Goal: Check status: Check status

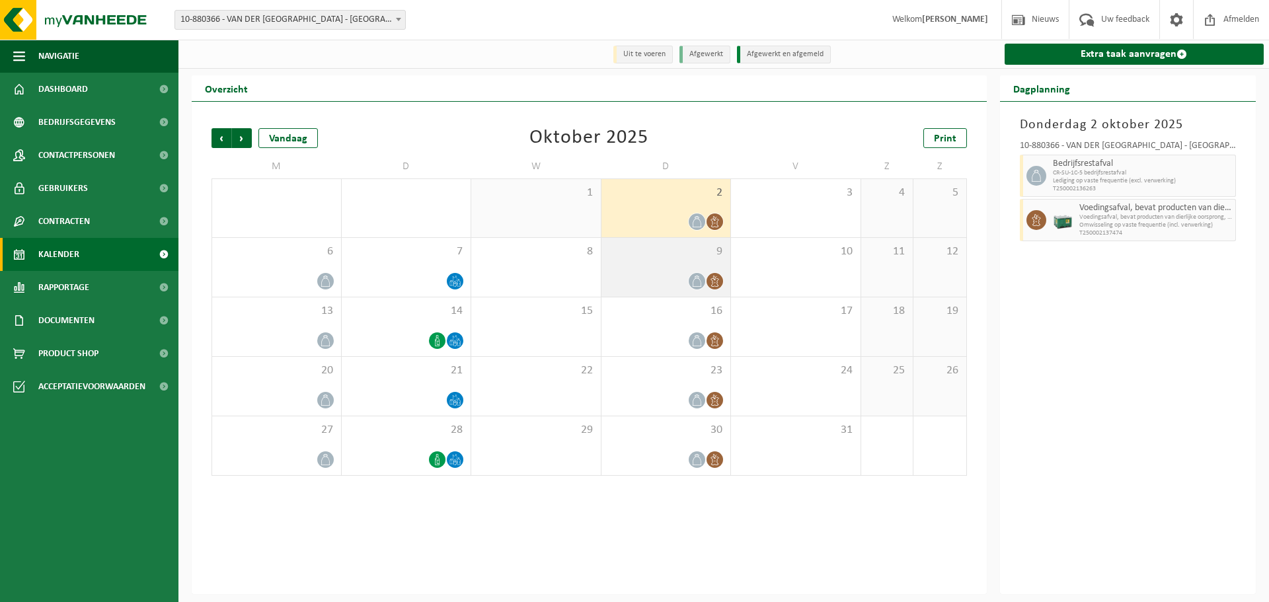
click at [717, 282] on icon at bounding box center [714, 281] width 11 height 11
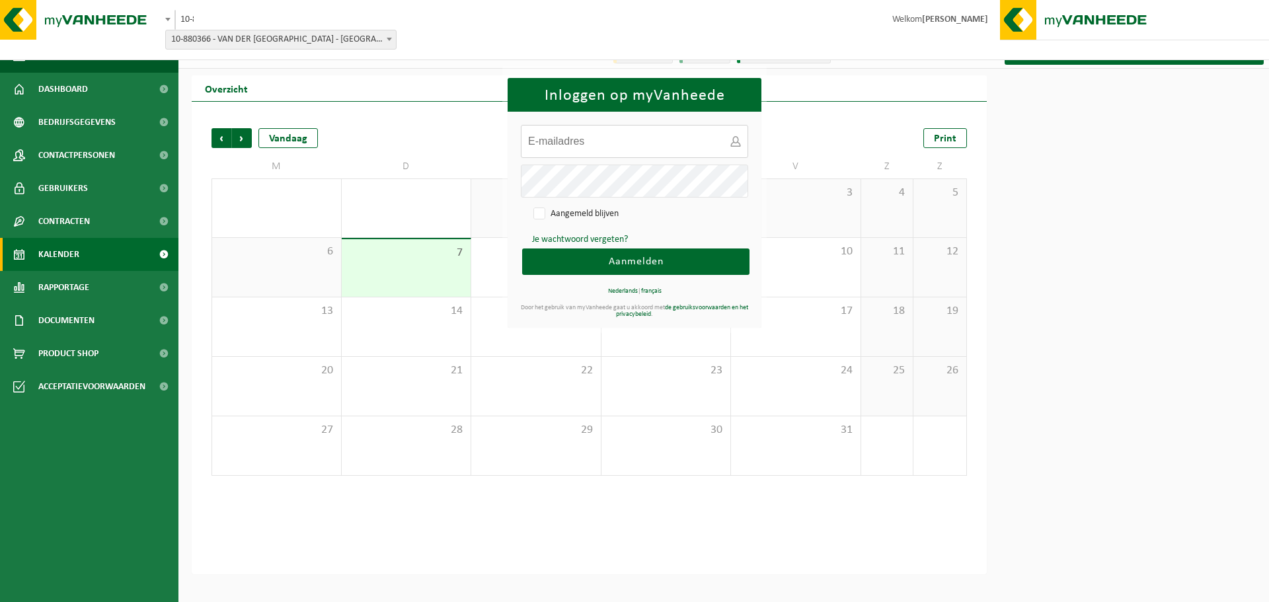
type input "[EMAIL_ADDRESS][DOMAIN_NAME]"
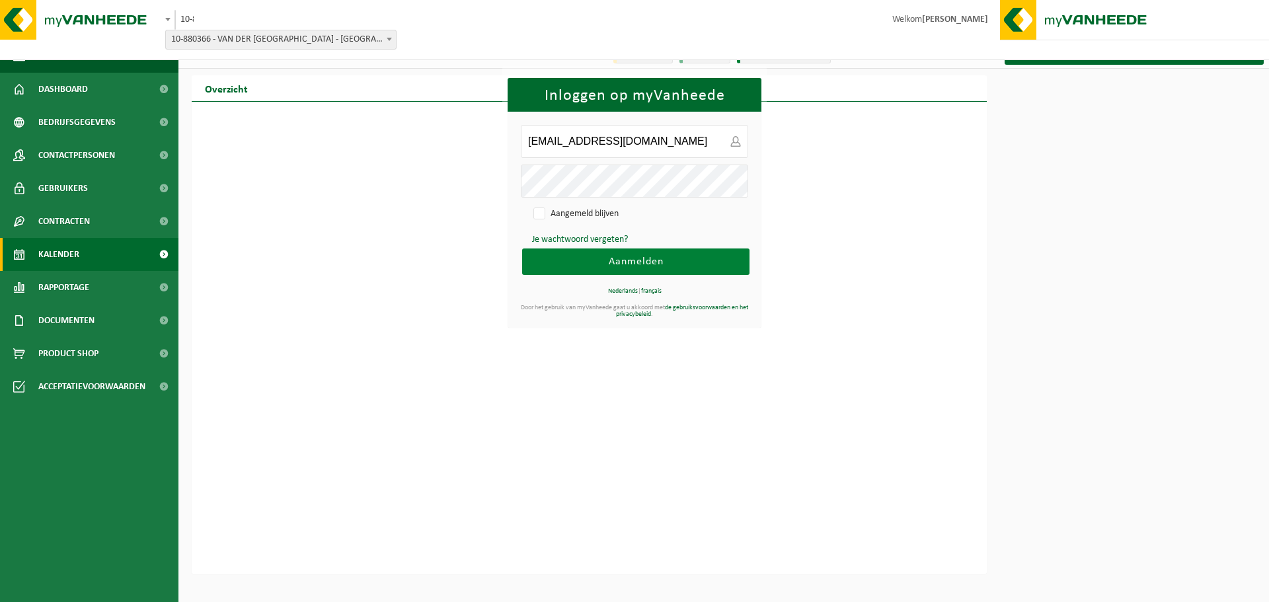
click at [629, 260] on span "Aanmelden" at bounding box center [636, 261] width 55 height 11
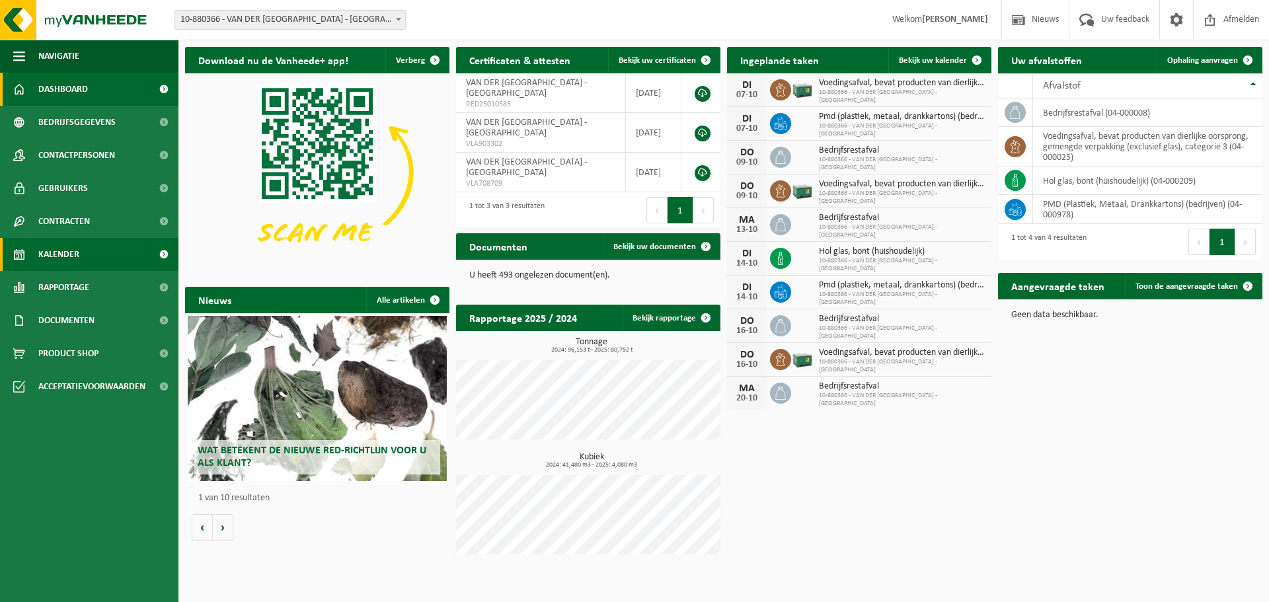
click at [61, 257] on span "Kalender" at bounding box center [58, 254] width 41 height 33
